Goal: Task Accomplishment & Management: Complete application form

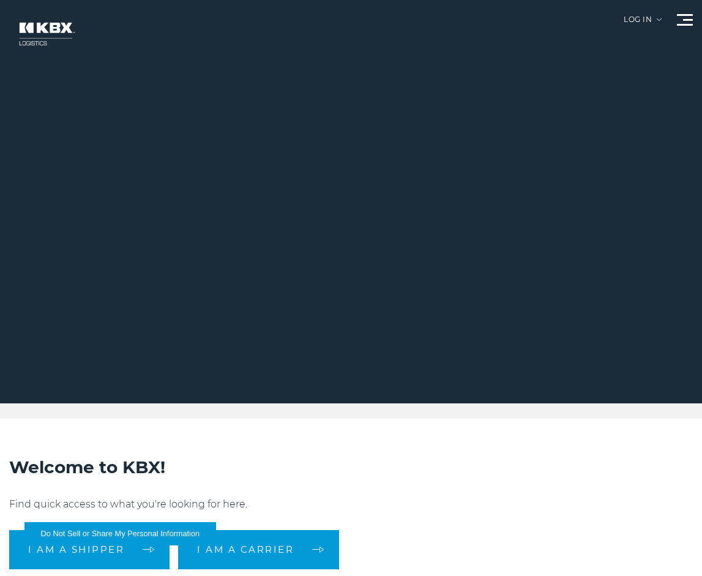
scroll to position [490, 0]
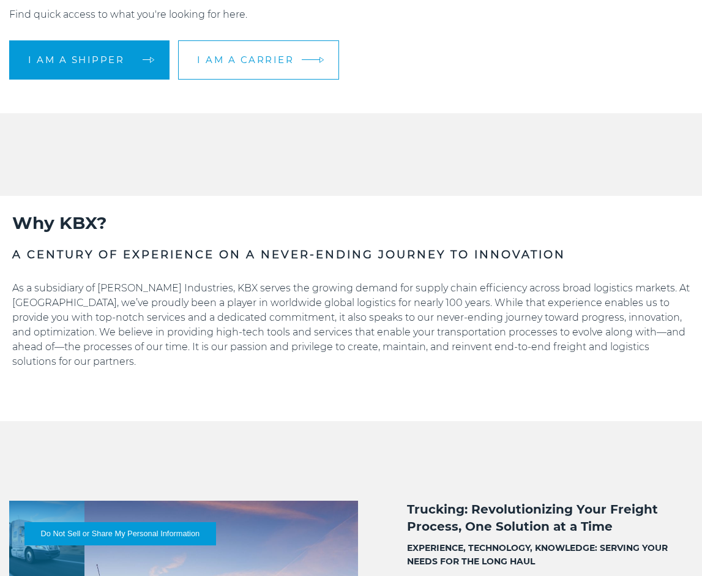
click at [288, 60] on span "I am a carrier" at bounding box center [245, 59] width 97 height 9
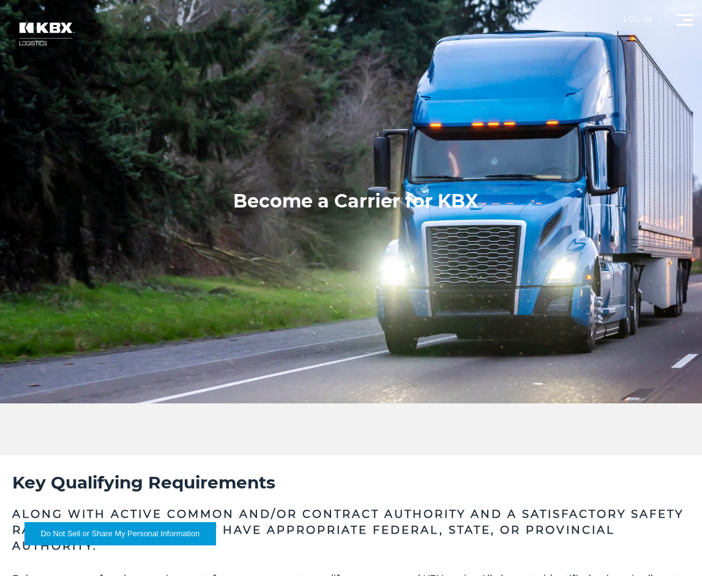
click at [24, 28] on img at bounding box center [45, 33] width 73 height 43
